Goal: Task Accomplishment & Management: Manage account settings

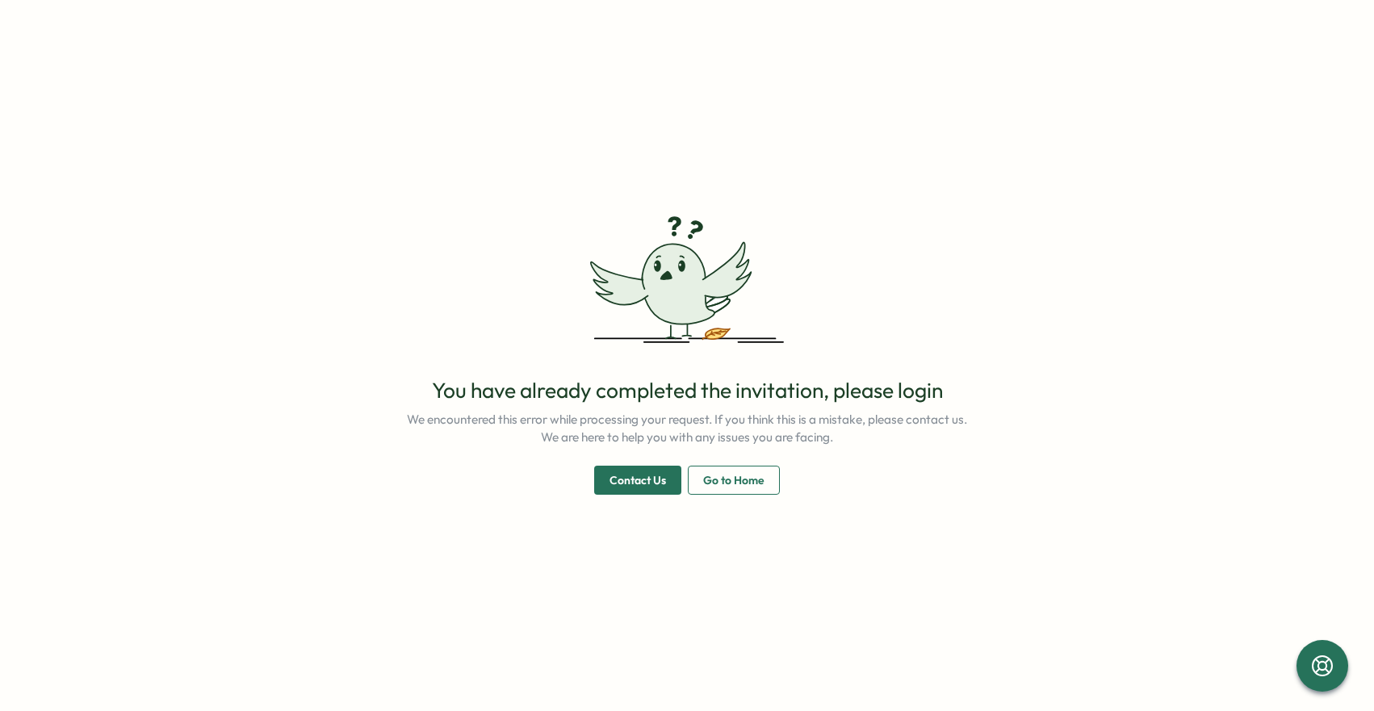
click at [710, 479] on span "Go to Home" at bounding box center [733, 480] width 61 height 27
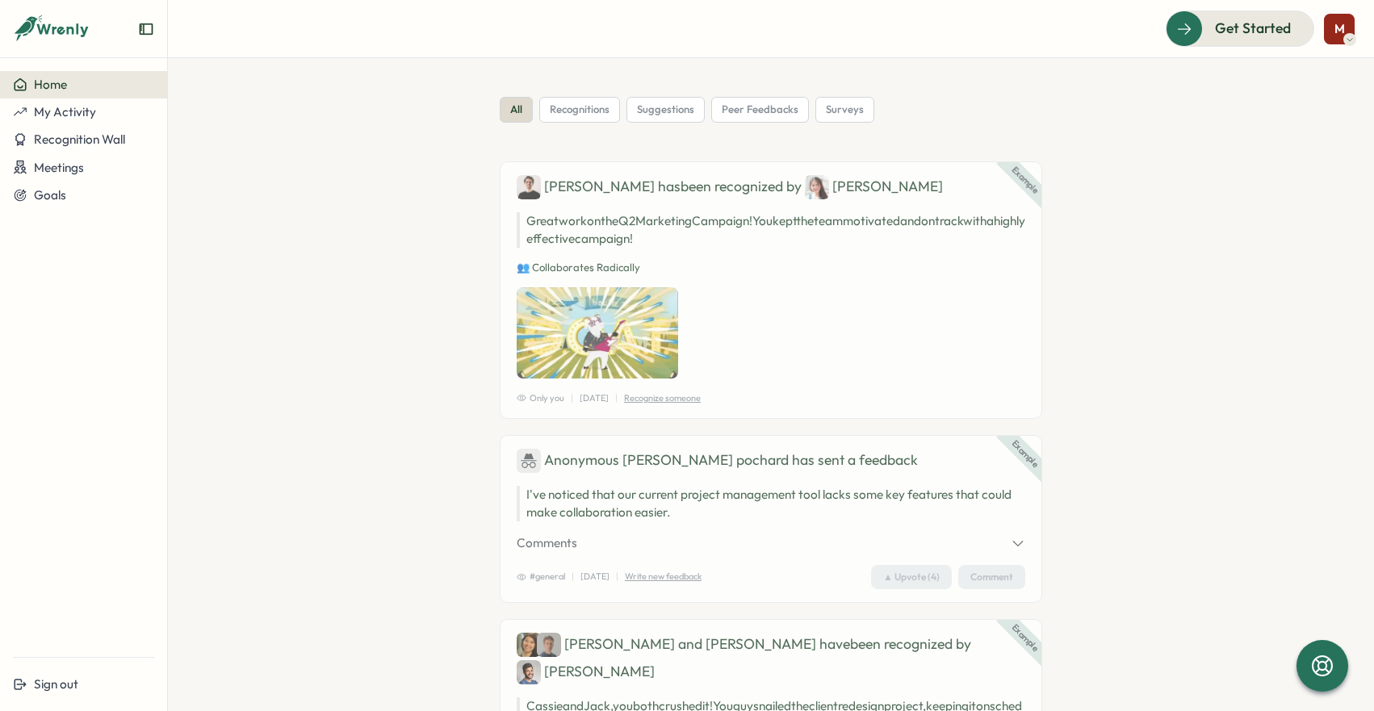
click at [1338, 28] on span "M" at bounding box center [1339, 29] width 10 height 14
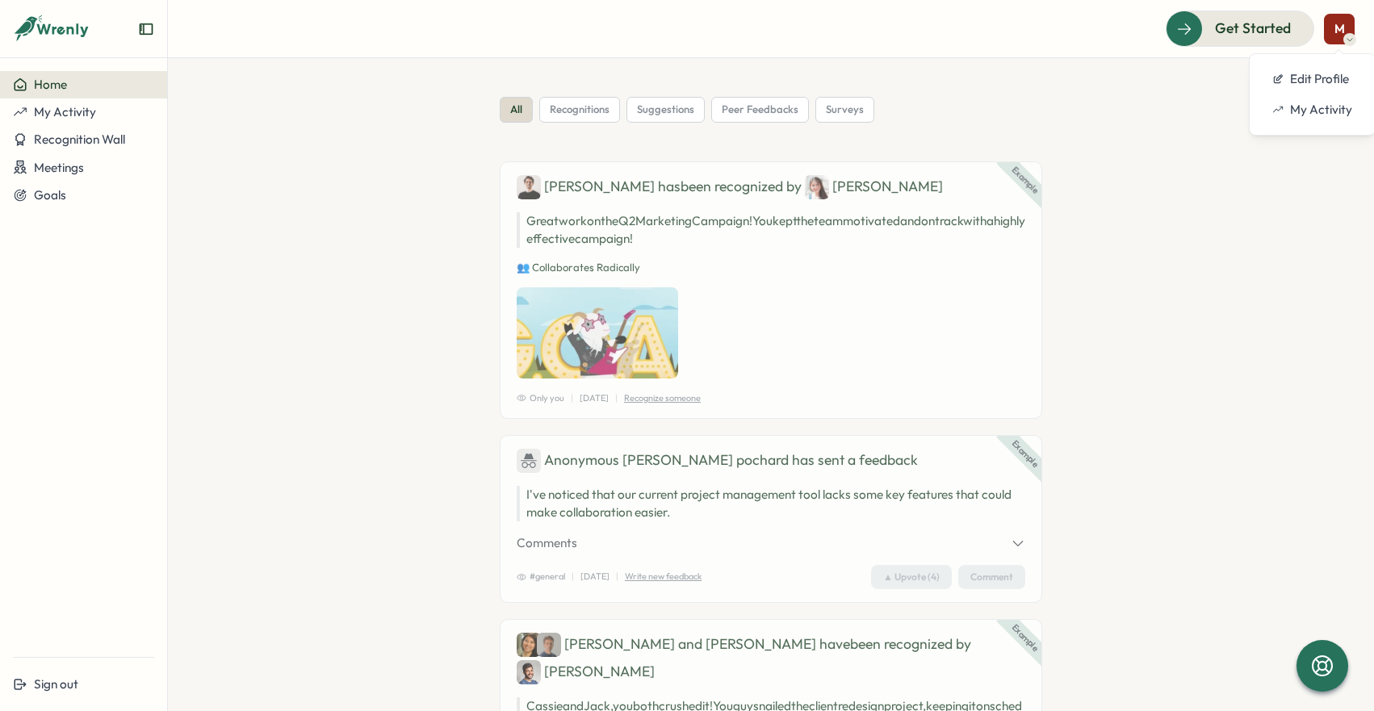
click at [1220, 329] on section "all recognitions suggestions peer feedbacks surveys Example [PERSON_NAME] has b…" at bounding box center [771, 384] width 1206 height 653
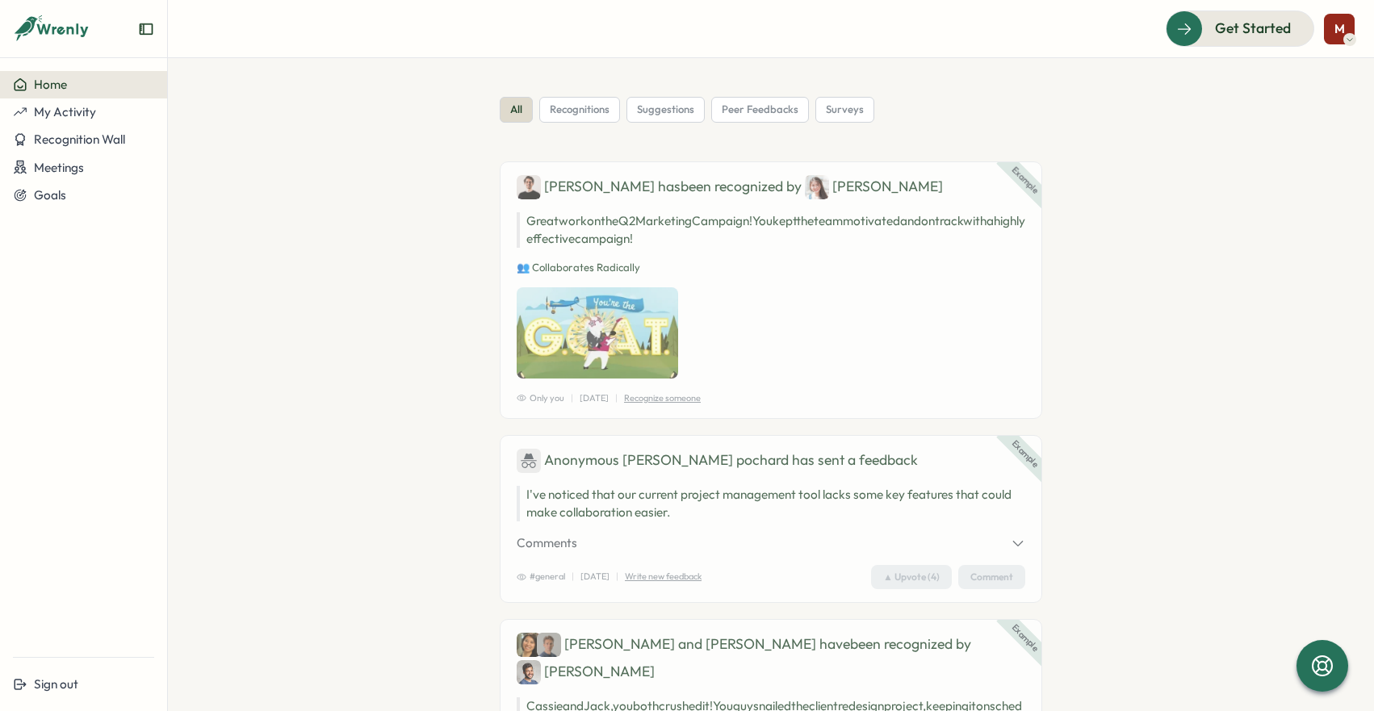
click at [1335, 36] on div "M" at bounding box center [1339, 29] width 31 height 31
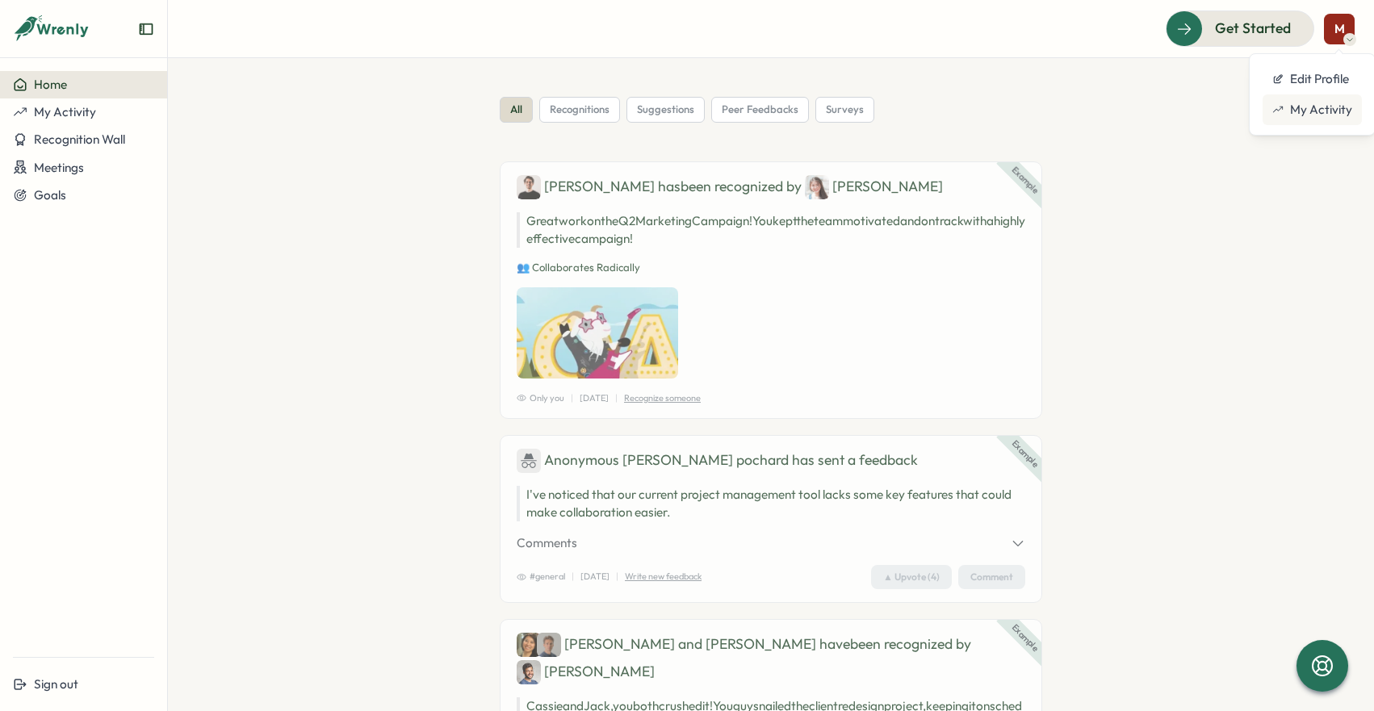
click at [1314, 107] on div "My Activity" at bounding box center [1312, 110] width 80 height 18
